Goal: Transaction & Acquisition: Download file/media

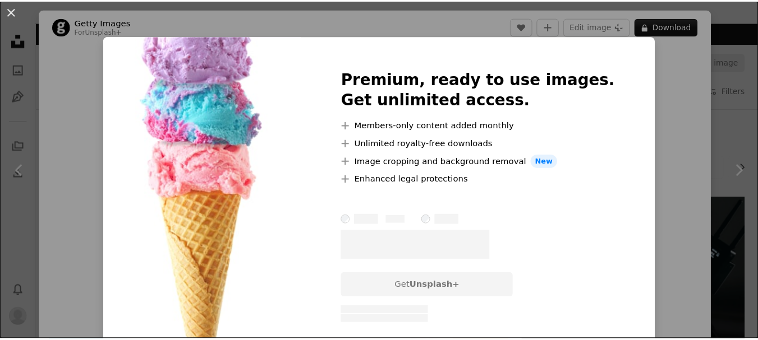
scroll to position [1776, 0]
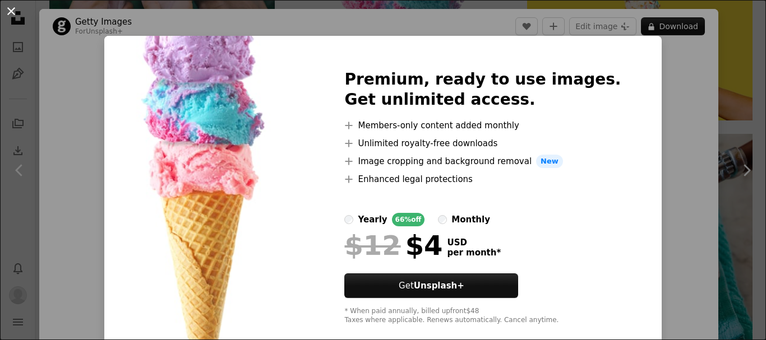
click at [10, 6] on button "An X shape" at bounding box center [10, 10] width 13 height 13
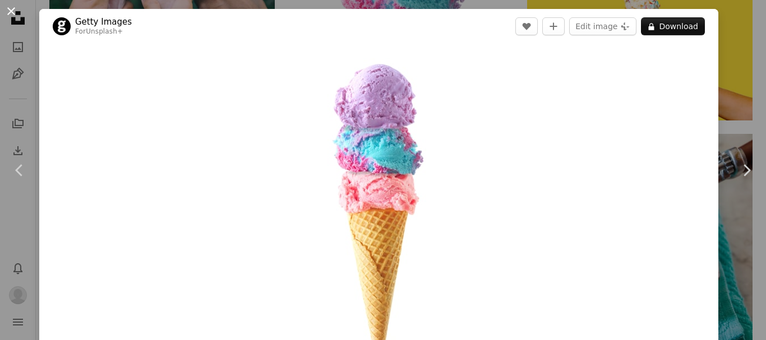
click at [15, 14] on button "An X shape" at bounding box center [10, 10] width 13 height 13
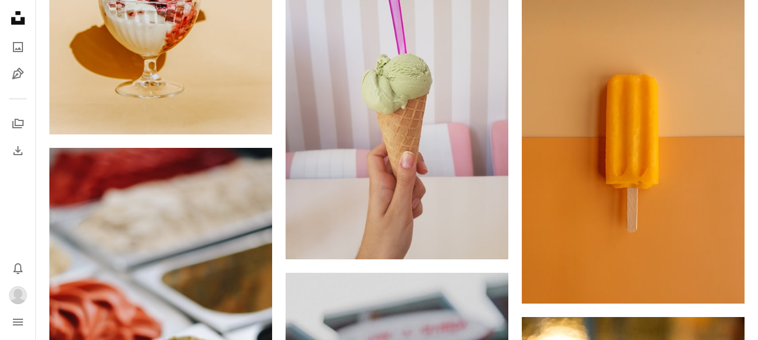
scroll to position [3633, 0]
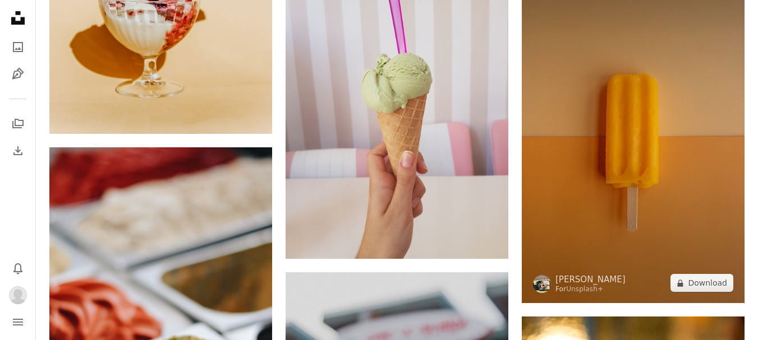
click at [642, 121] on img at bounding box center [632, 137] width 223 height 334
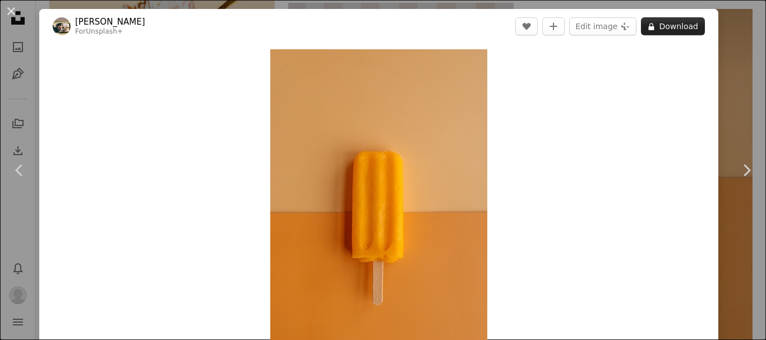
click at [672, 31] on button "A lock Download" at bounding box center [673, 26] width 64 height 18
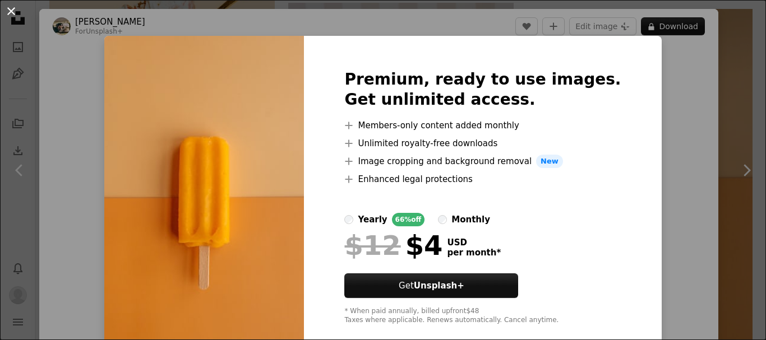
click at [14, 5] on button "An X shape" at bounding box center [10, 10] width 13 height 13
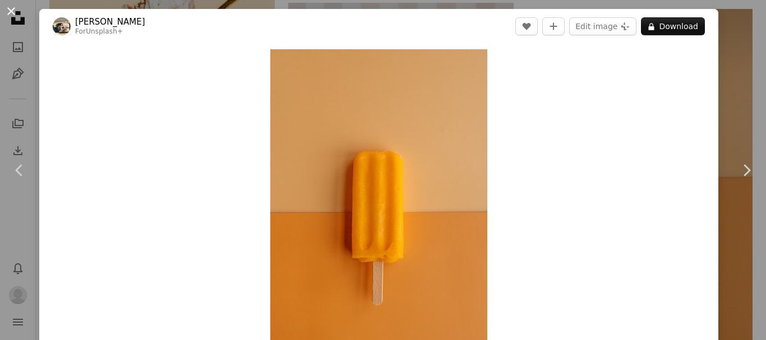
click at [13, 11] on button "An X shape" at bounding box center [10, 10] width 13 height 13
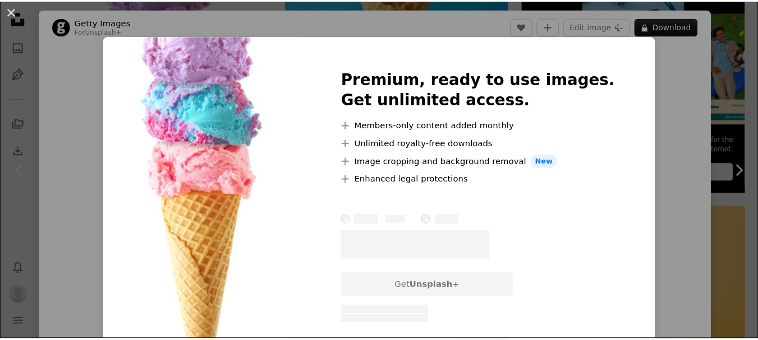
scroll to position [299, 0]
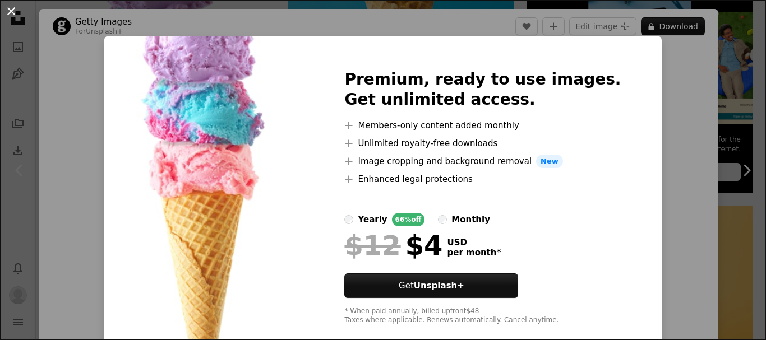
click at [8, 8] on button "An X shape" at bounding box center [10, 10] width 13 height 13
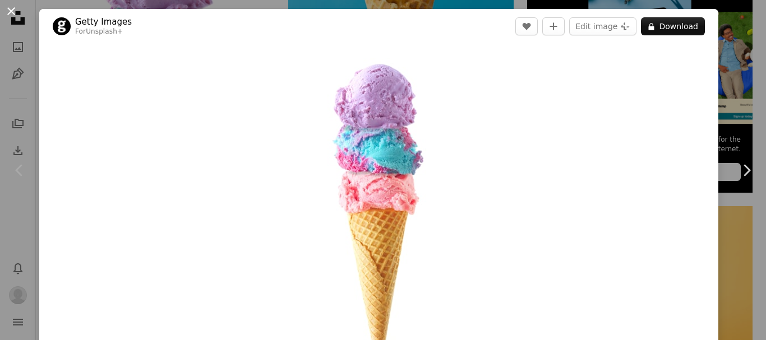
click at [4, 6] on button "An X shape" at bounding box center [10, 10] width 13 height 13
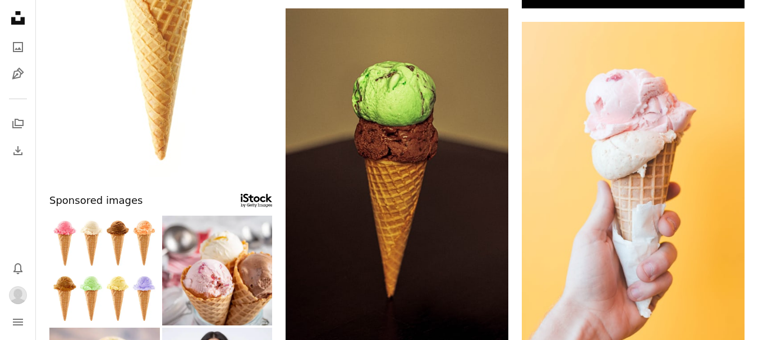
scroll to position [471, 0]
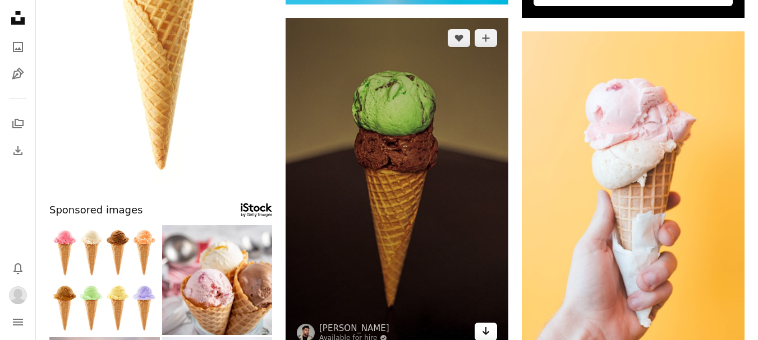
click at [491, 327] on link "Arrow pointing down" at bounding box center [485, 332] width 22 height 18
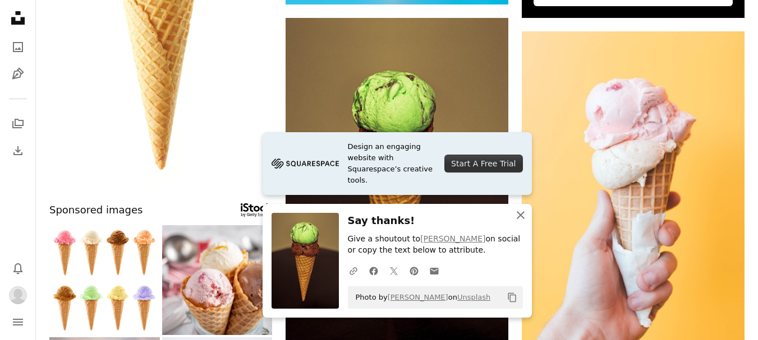
click at [524, 216] on icon "An X shape" at bounding box center [520, 215] width 13 height 13
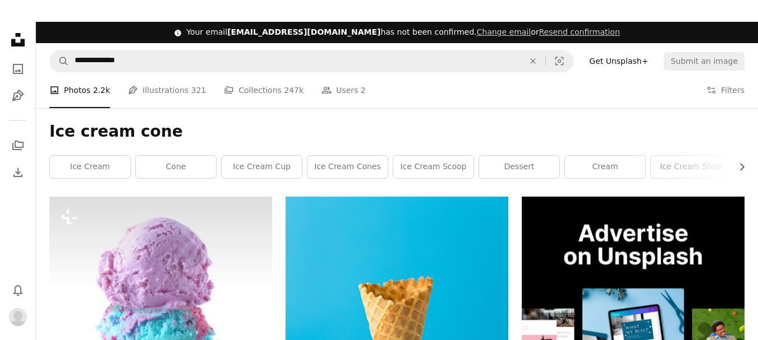
scroll to position [0, 0]
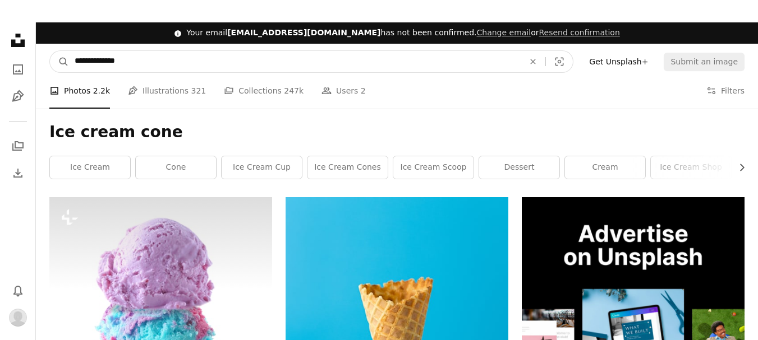
click at [192, 57] on input "**********" at bounding box center [294, 61] width 451 height 21
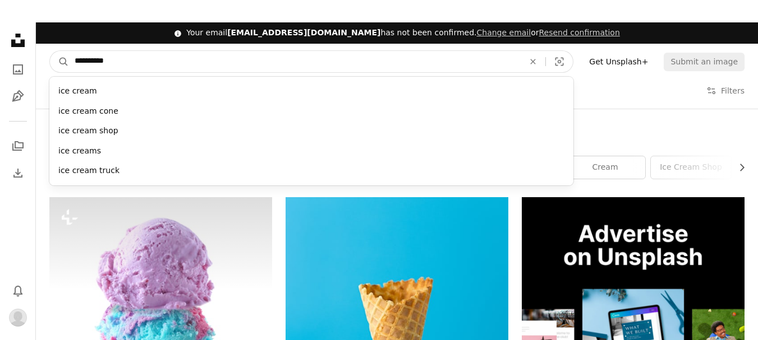
type input "*********"
click at [50, 51] on button "A magnifying glass" at bounding box center [59, 61] width 19 height 21
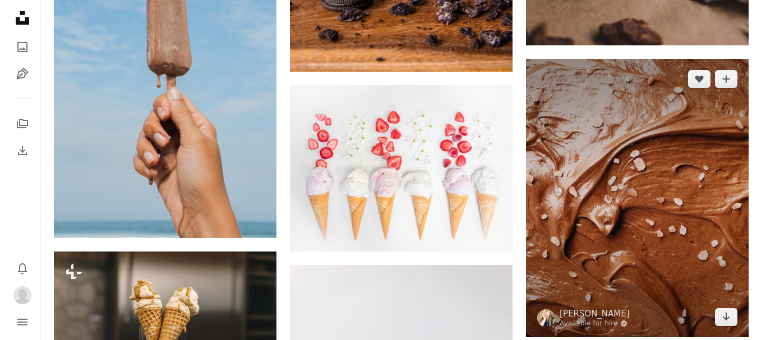
scroll to position [3028, 0]
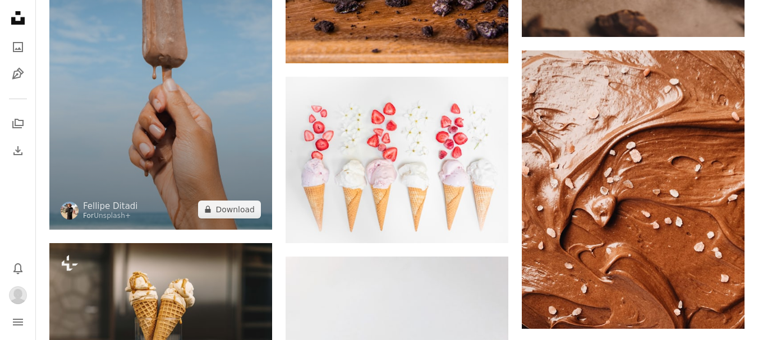
click at [208, 145] on img at bounding box center [160, 63] width 223 height 334
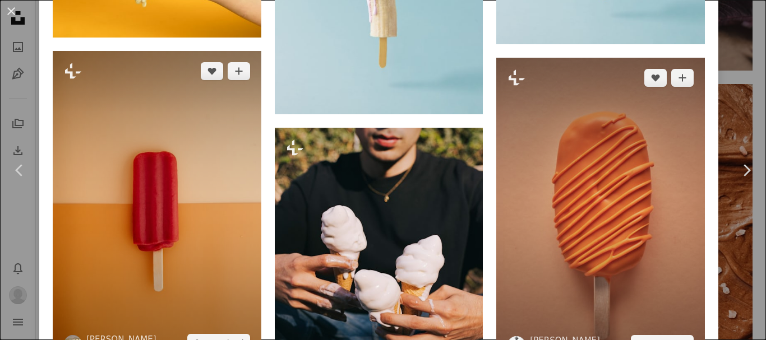
scroll to position [2236, 0]
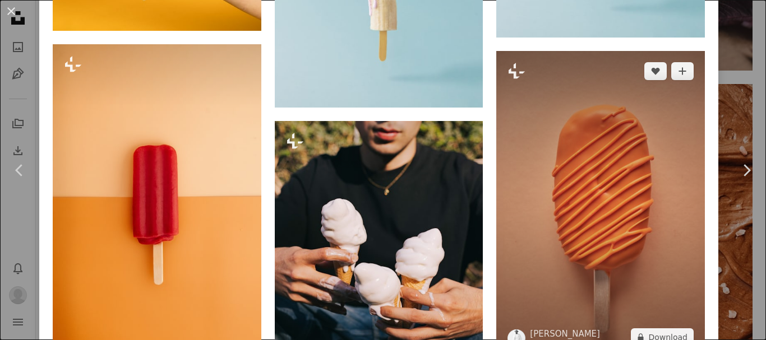
click at [625, 240] on img at bounding box center [600, 204] width 209 height 306
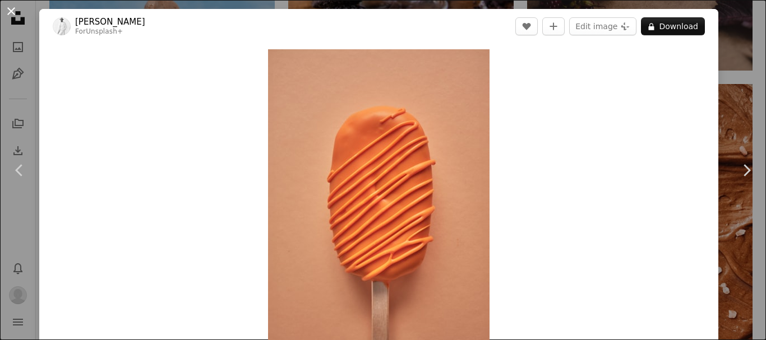
click at [8, 13] on button "An X shape" at bounding box center [10, 10] width 13 height 13
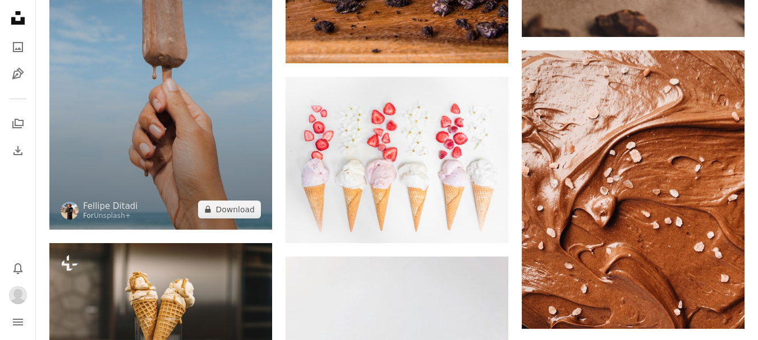
click at [125, 126] on img at bounding box center [160, 63] width 223 height 334
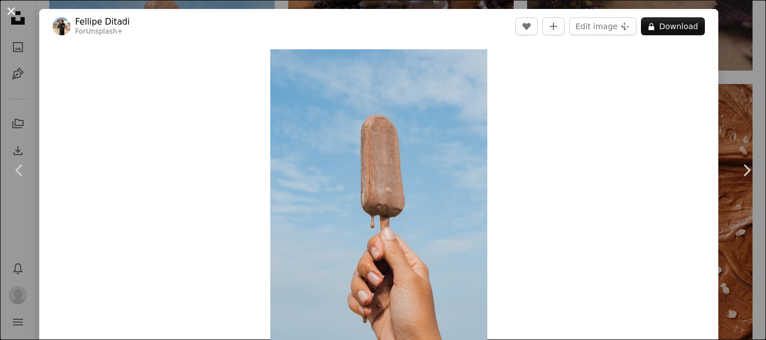
click at [13, 8] on button "An X shape" at bounding box center [10, 10] width 13 height 13
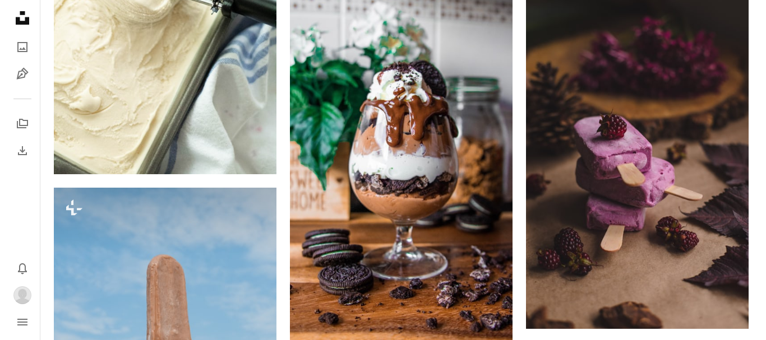
scroll to position [2729, 0]
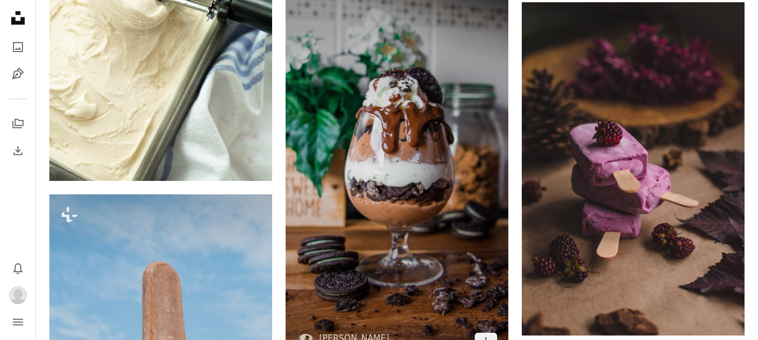
click at [454, 236] on img at bounding box center [396, 164] width 223 height 396
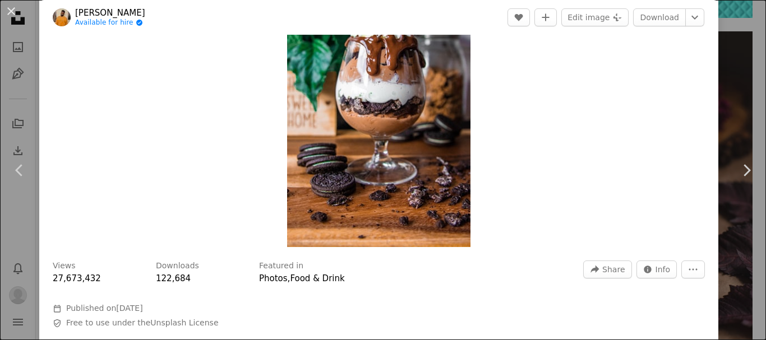
scroll to position [131, 0]
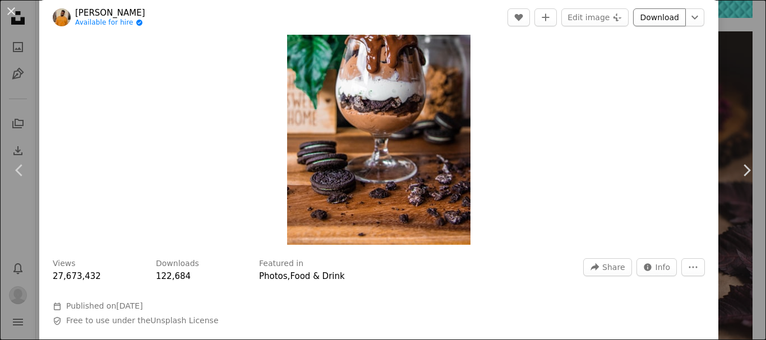
click at [650, 12] on link "Download" at bounding box center [659, 17] width 53 height 18
